Goal: Task Accomplishment & Management: Use online tool/utility

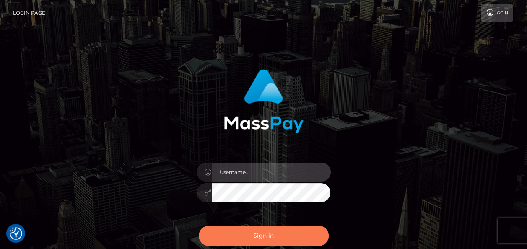
type input "india.of"
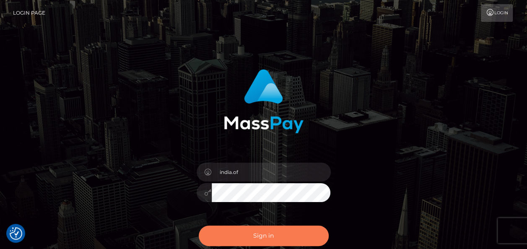
click at [290, 232] on button "Sign in" at bounding box center [264, 236] width 130 height 21
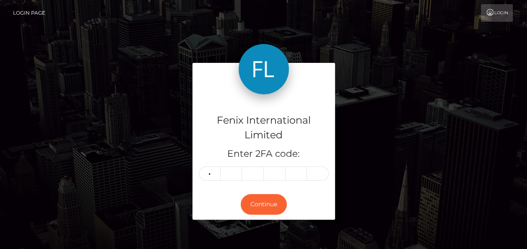
type input "9"
type input "6"
type input "5"
type input "2"
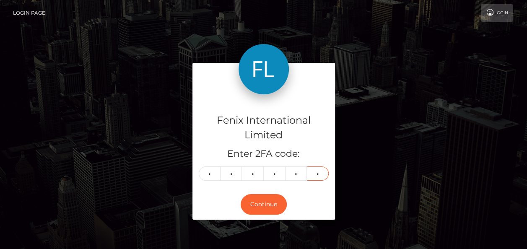
type input "9"
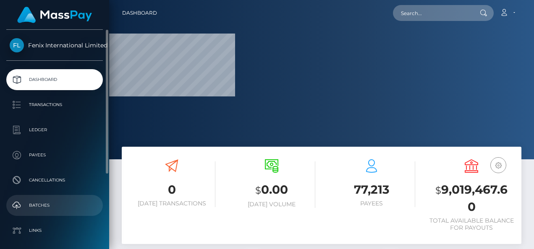
click at [54, 207] on p "Batches" at bounding box center [55, 205] width 90 height 13
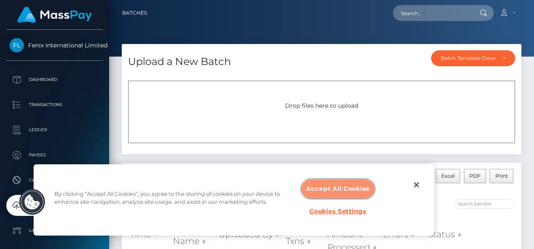
drag, startPoint x: 346, startPoint y: 188, endPoint x: 351, endPoint y: 172, distance: 16.7
click at [346, 188] on button "Accept All Cookies" at bounding box center [337, 189] width 73 height 19
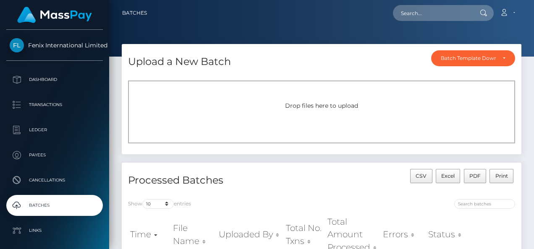
click at [316, 104] on span "Drop files here to upload" at bounding box center [321, 106] width 73 height 8
click at [245, 91] on div "Drop files here to upload" at bounding box center [321, 112] width 387 height 63
click at [350, 106] on span "Drop files here to upload" at bounding box center [321, 106] width 73 height 8
click at [385, 113] on div "Drop files here to upload" at bounding box center [321, 112] width 387 height 63
click at [304, 105] on span "Drop files here to upload" at bounding box center [321, 106] width 73 height 8
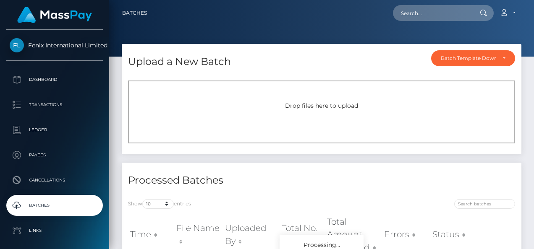
click at [268, 100] on div "Drop files here to upload" at bounding box center [321, 112] width 387 height 63
click at [445, 94] on div "Drop files here to upload" at bounding box center [321, 112] width 387 height 63
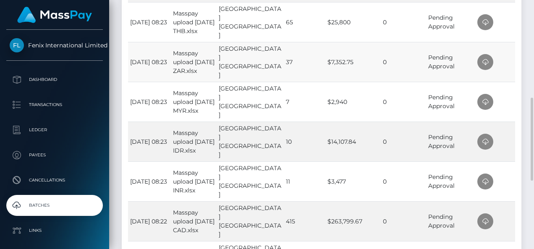
scroll to position [336, 0]
